Goal: Find specific page/section: Find specific page/section

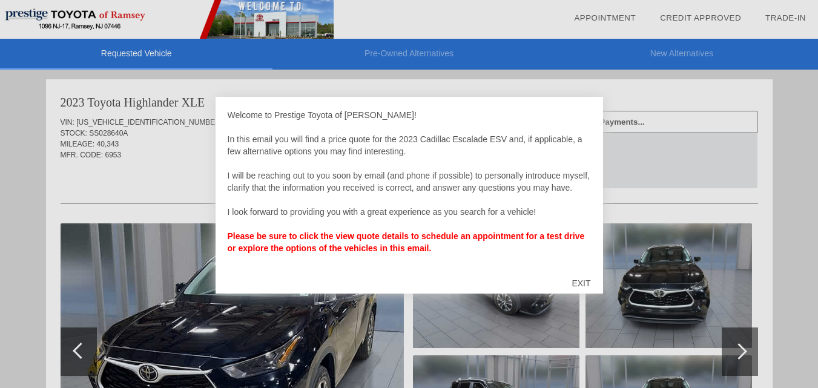
click at [586, 282] on div "EXIT" at bounding box center [580, 283] width 43 height 36
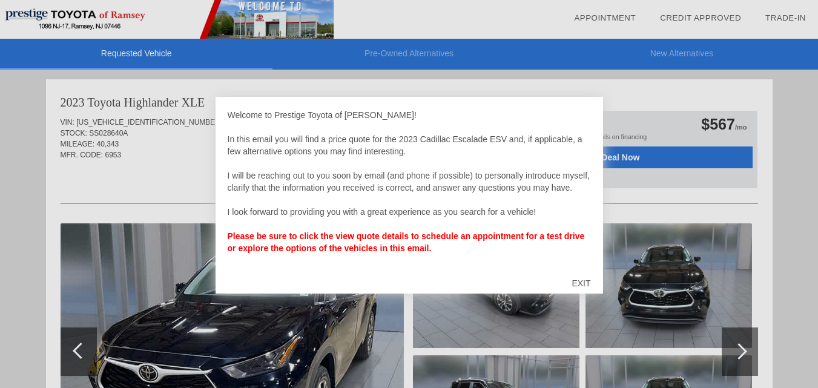
click at [582, 280] on div "EXIT" at bounding box center [580, 283] width 43 height 36
click at [582, 278] on div "EXIT" at bounding box center [580, 283] width 43 height 36
click at [579, 276] on div "EXIT" at bounding box center [580, 283] width 43 height 36
click at [575, 280] on div "EXIT" at bounding box center [580, 283] width 43 height 36
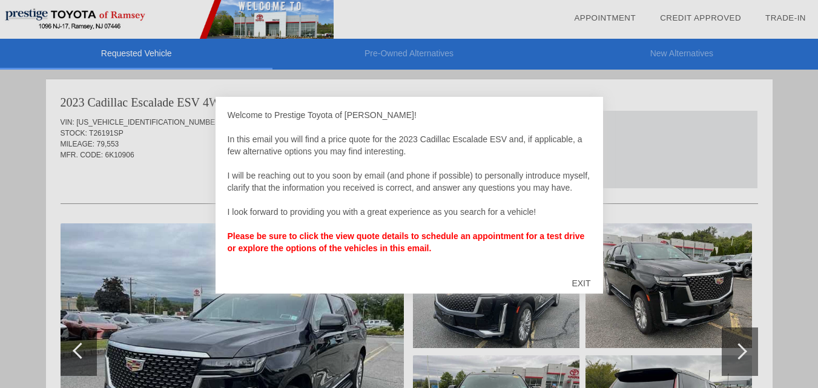
click at [579, 283] on div "EXIT" at bounding box center [580, 283] width 43 height 36
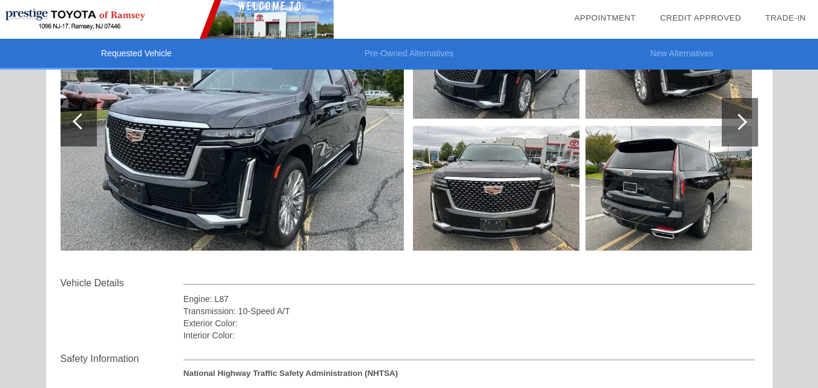
scroll to position [242, 0]
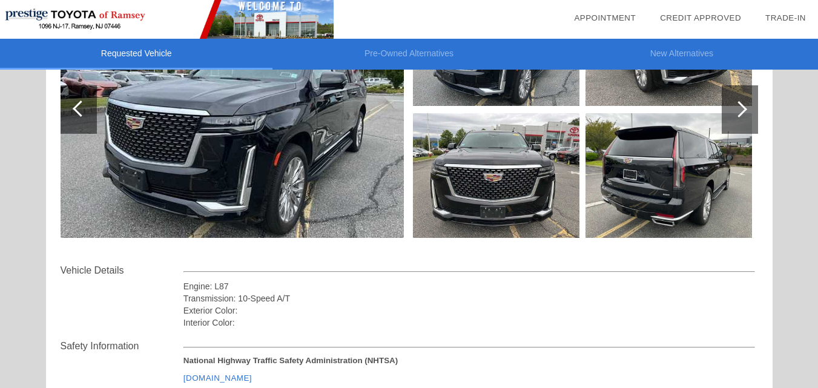
click at [743, 105] on div at bounding box center [739, 109] width 16 height 16
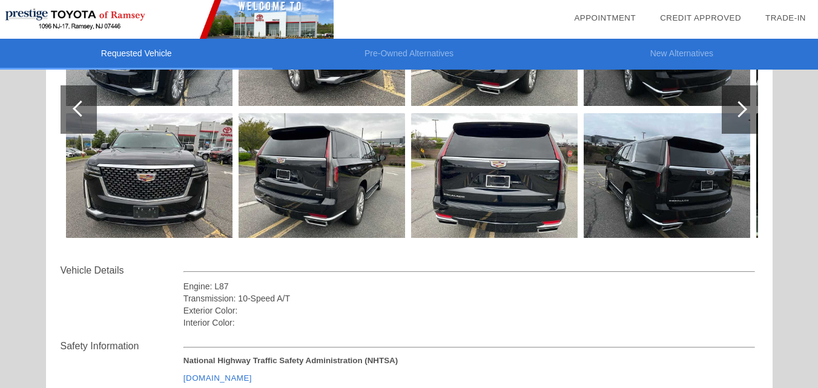
click at [743, 105] on div at bounding box center [739, 109] width 16 height 16
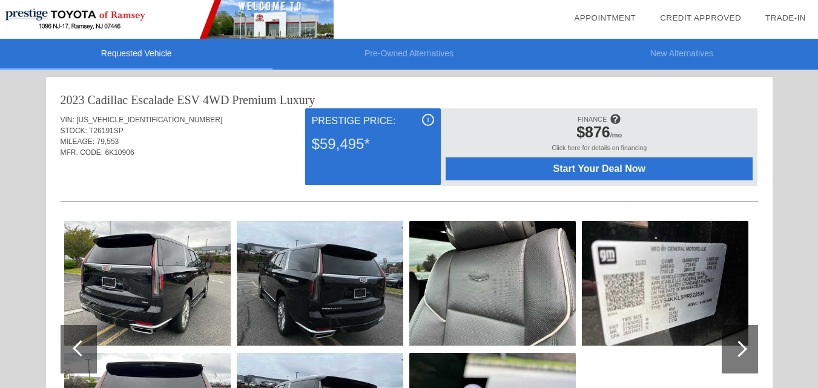
scroll to position [0, 0]
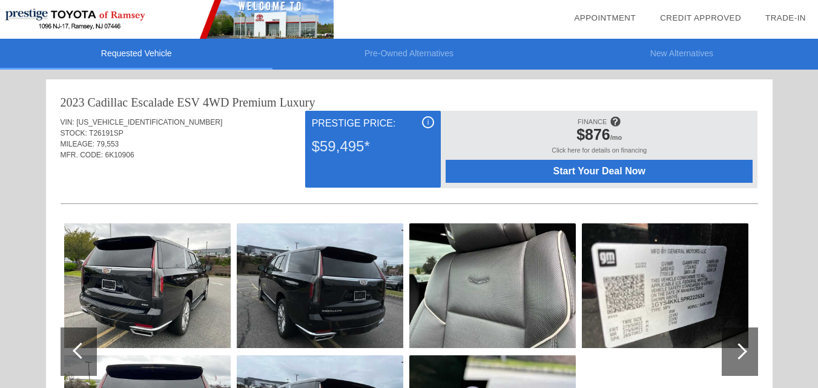
click at [343, 265] on img at bounding box center [320, 285] width 166 height 125
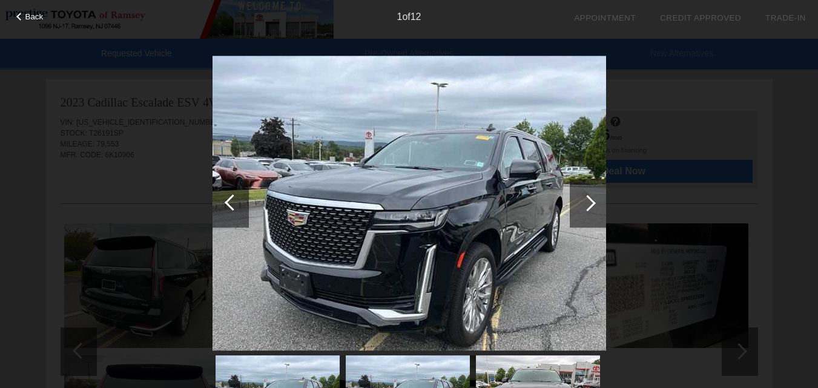
click at [589, 203] on div at bounding box center [587, 203] width 16 height 16
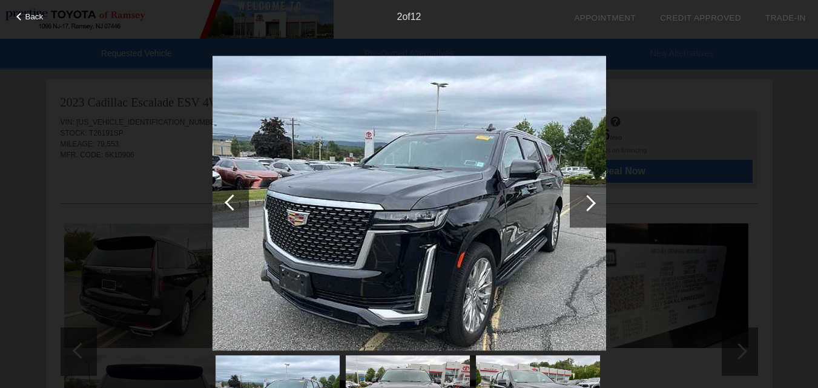
click at [589, 203] on div at bounding box center [587, 203] width 16 height 16
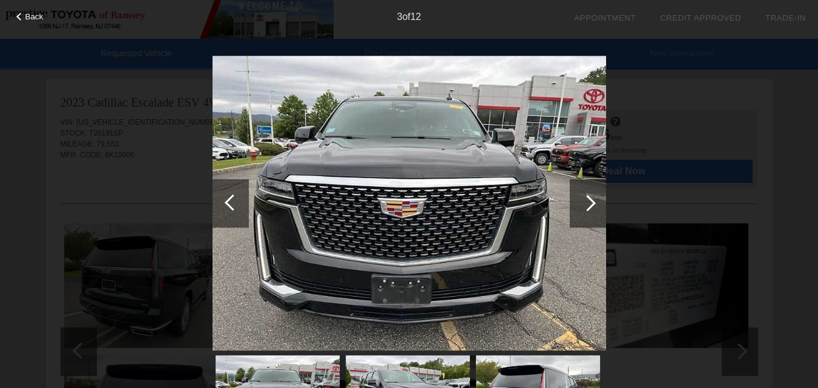
click at [589, 203] on div at bounding box center [587, 203] width 16 height 16
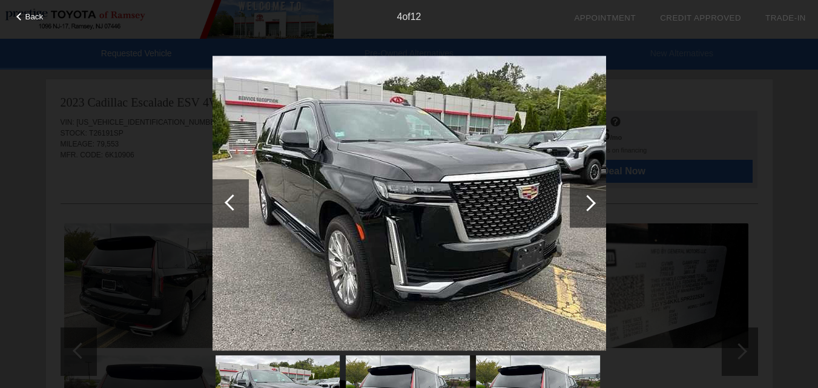
click at [589, 203] on div at bounding box center [587, 203] width 16 height 16
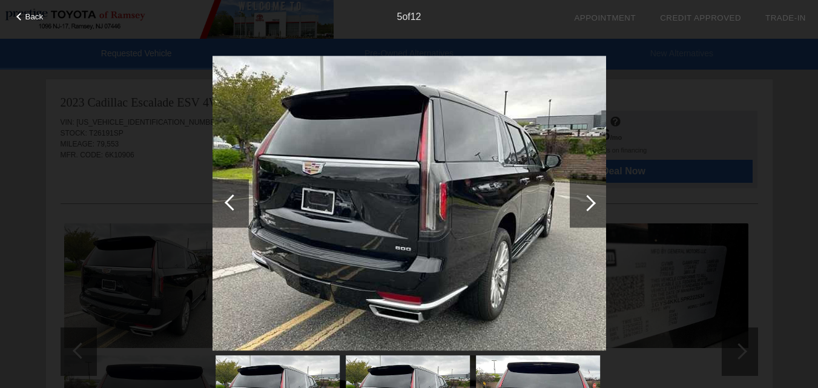
click at [589, 203] on div at bounding box center [587, 203] width 16 height 16
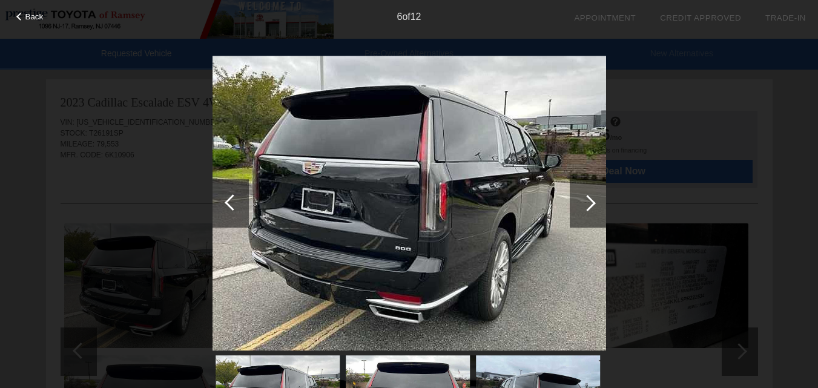
click at [589, 203] on div at bounding box center [587, 203] width 16 height 16
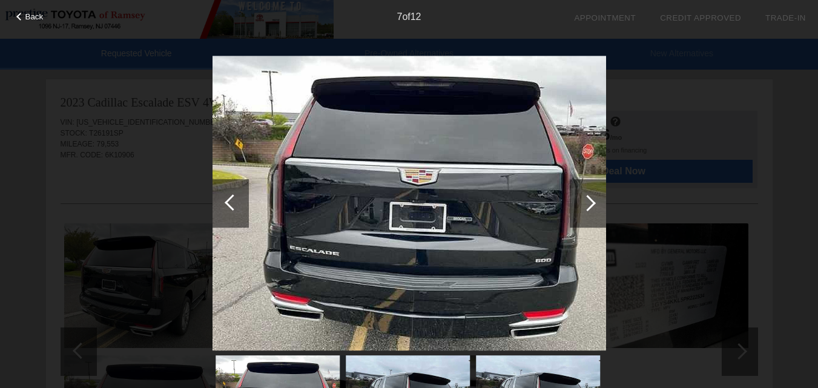
click at [593, 203] on div at bounding box center [587, 203] width 16 height 16
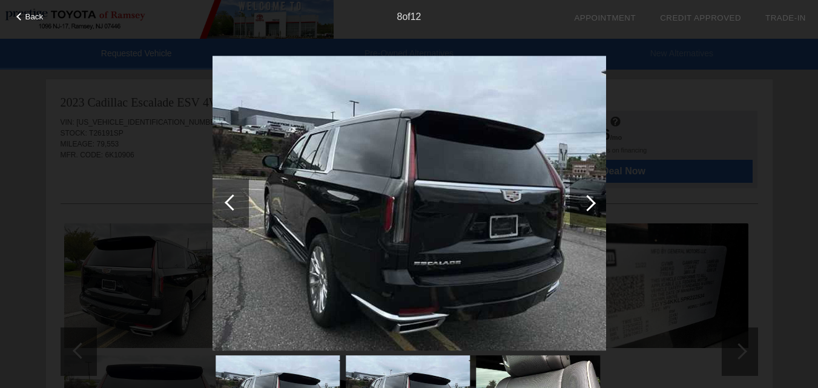
click at [594, 202] on div at bounding box center [587, 203] width 16 height 16
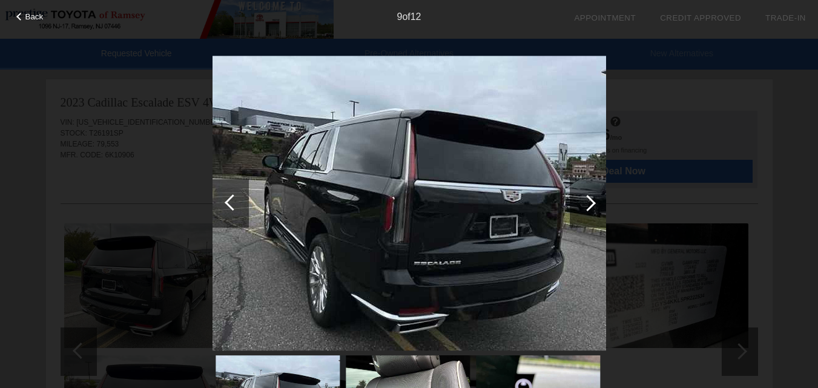
click at [594, 201] on div at bounding box center [587, 203] width 16 height 16
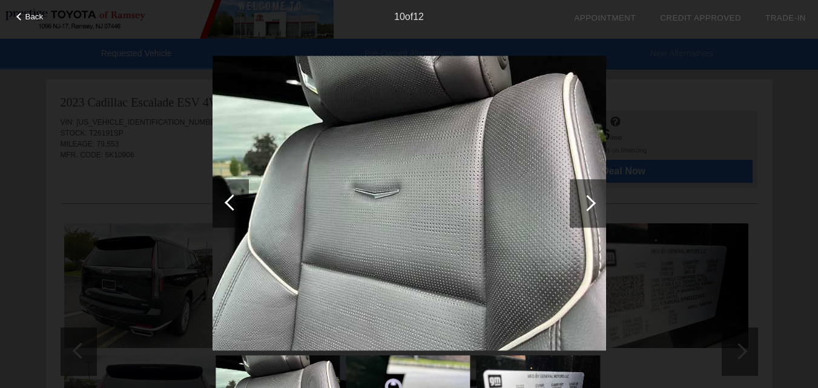
click at [594, 201] on div at bounding box center [587, 203] width 16 height 16
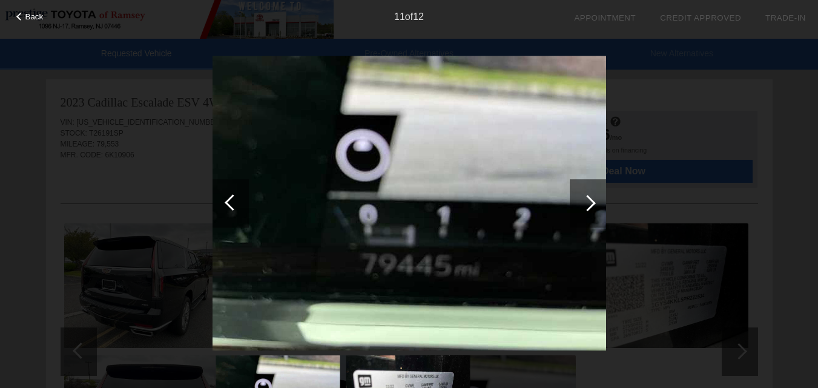
click at [595, 198] on div at bounding box center [588, 203] width 36 height 48
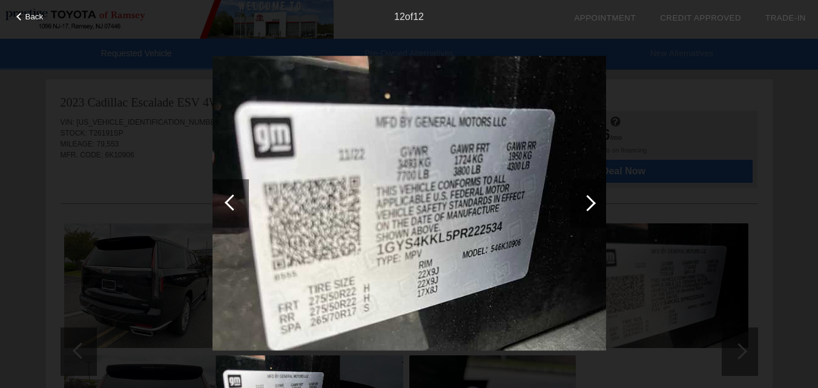
click at [594, 198] on div at bounding box center [588, 203] width 36 height 48
click at [594, 199] on div at bounding box center [588, 203] width 36 height 48
click at [591, 199] on div at bounding box center [587, 203] width 16 height 16
